Goal: Browse casually

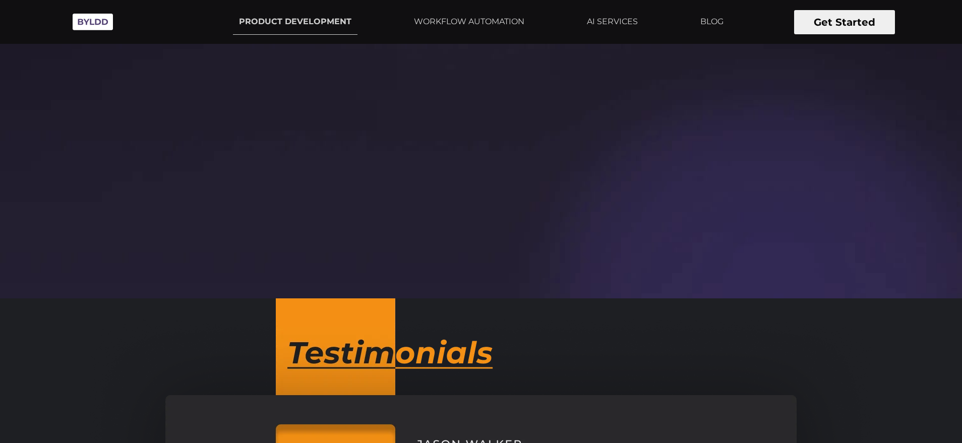
scroll to position [503, 0]
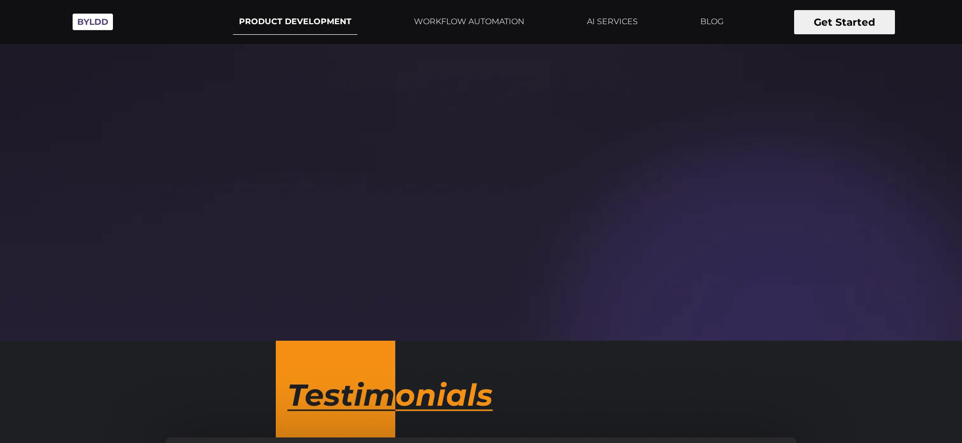
click at [316, 17] on link "PRODUCT DEVELOPMENT" at bounding box center [295, 22] width 124 height 26
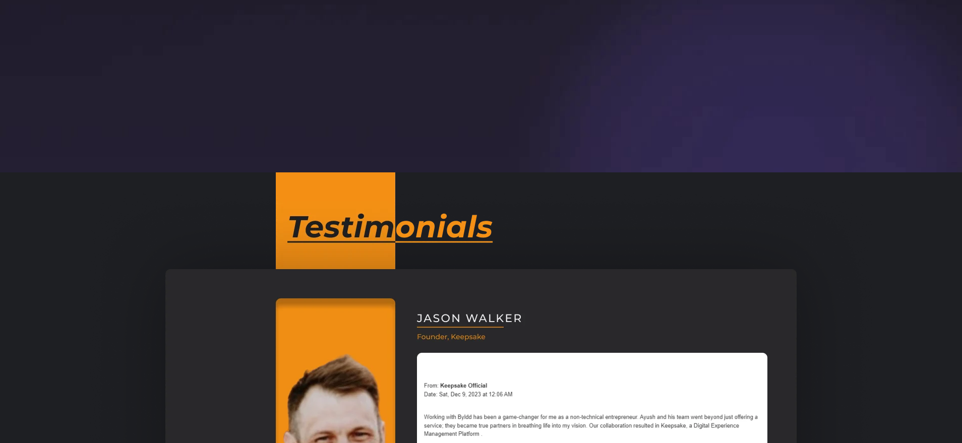
scroll to position [629, 0]
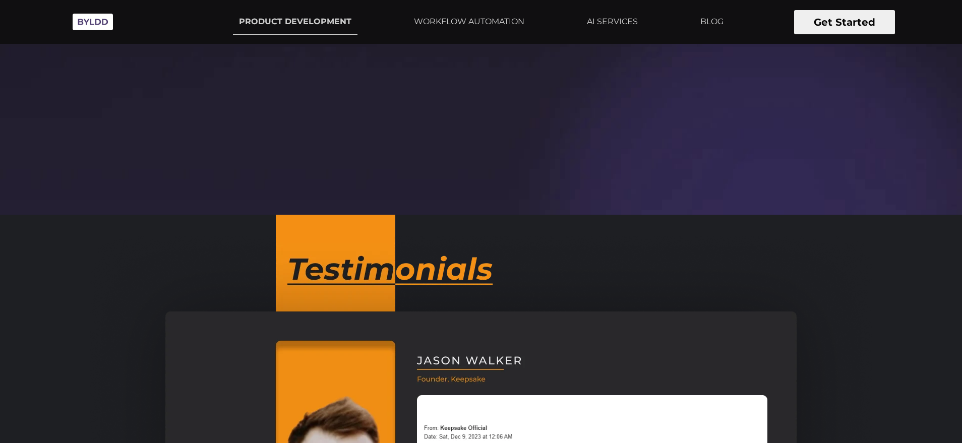
click at [118, 25] on img at bounding box center [93, 22] width 50 height 28
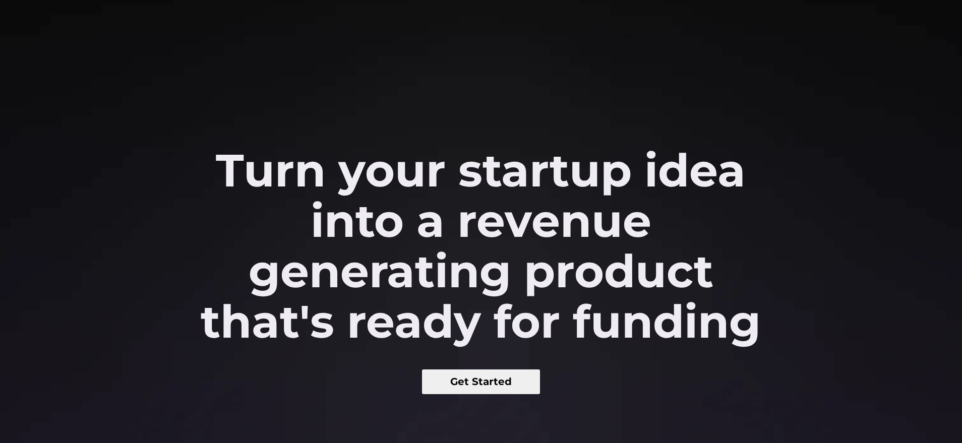
scroll to position [84, 0]
